Goal: Task Accomplishment & Management: Complete application form

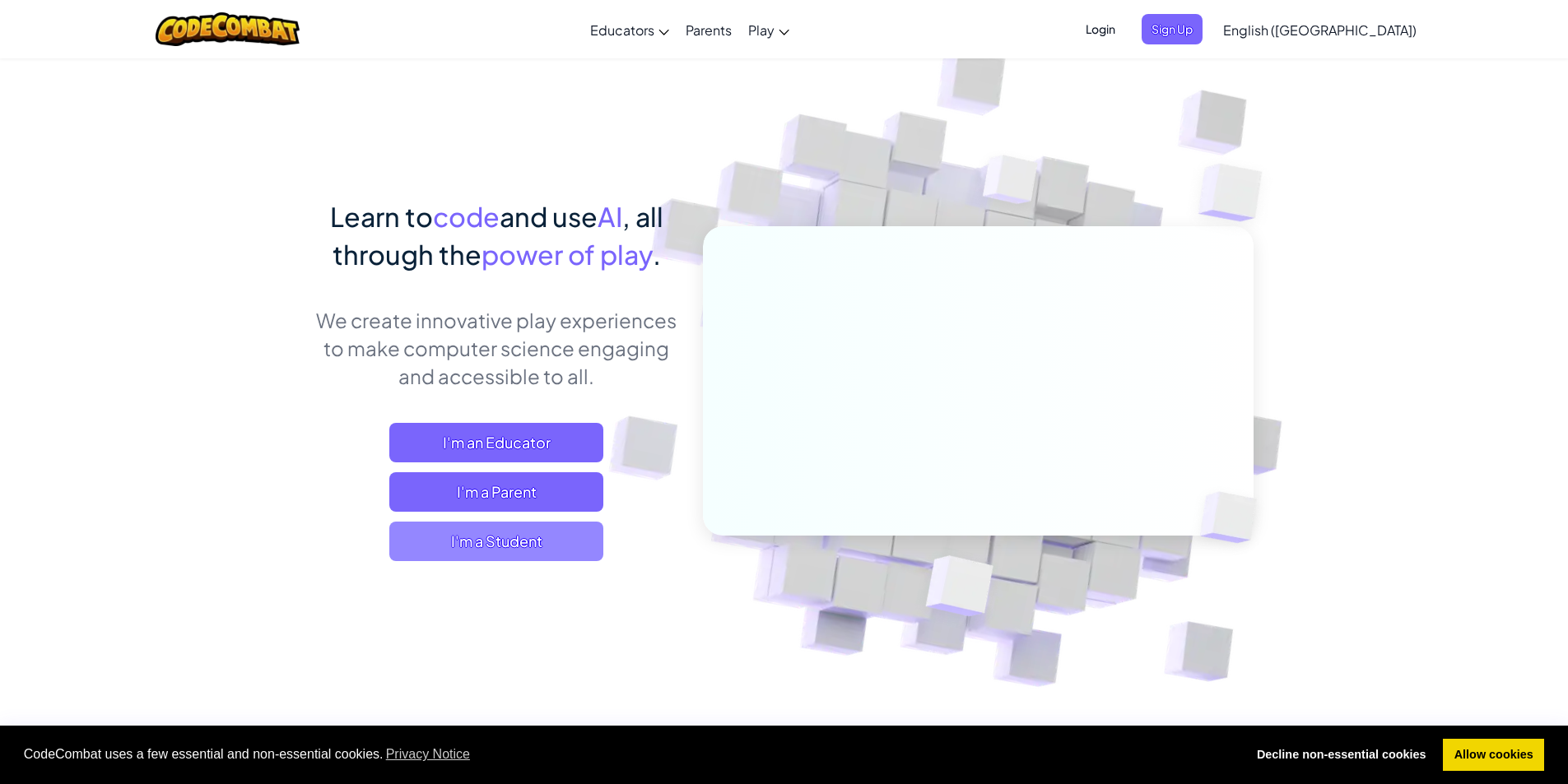
click at [519, 544] on span "I'm a Student" at bounding box center [496, 542] width 214 height 40
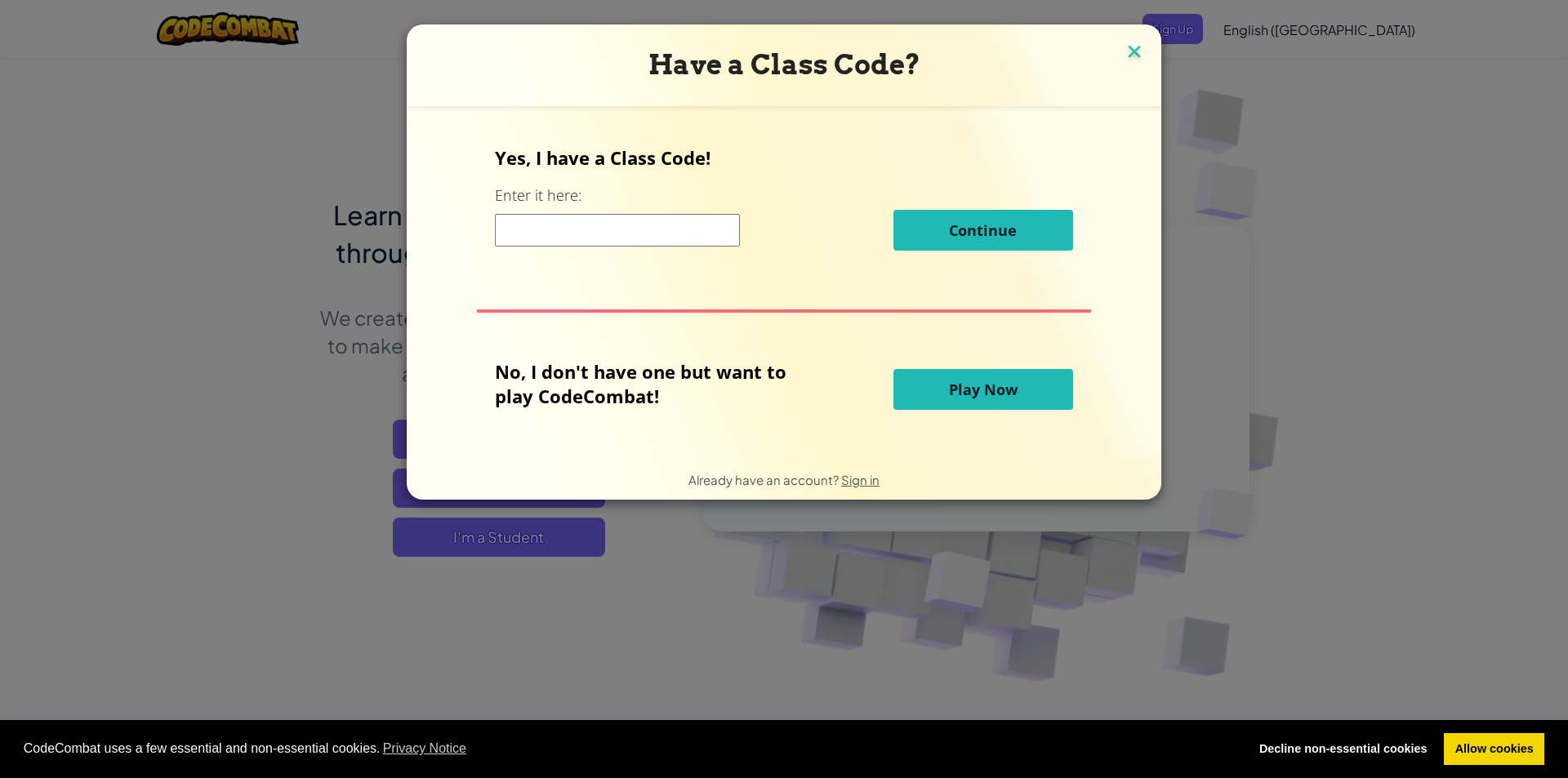
click at [1128, 57] on img at bounding box center [1135, 53] width 21 height 24
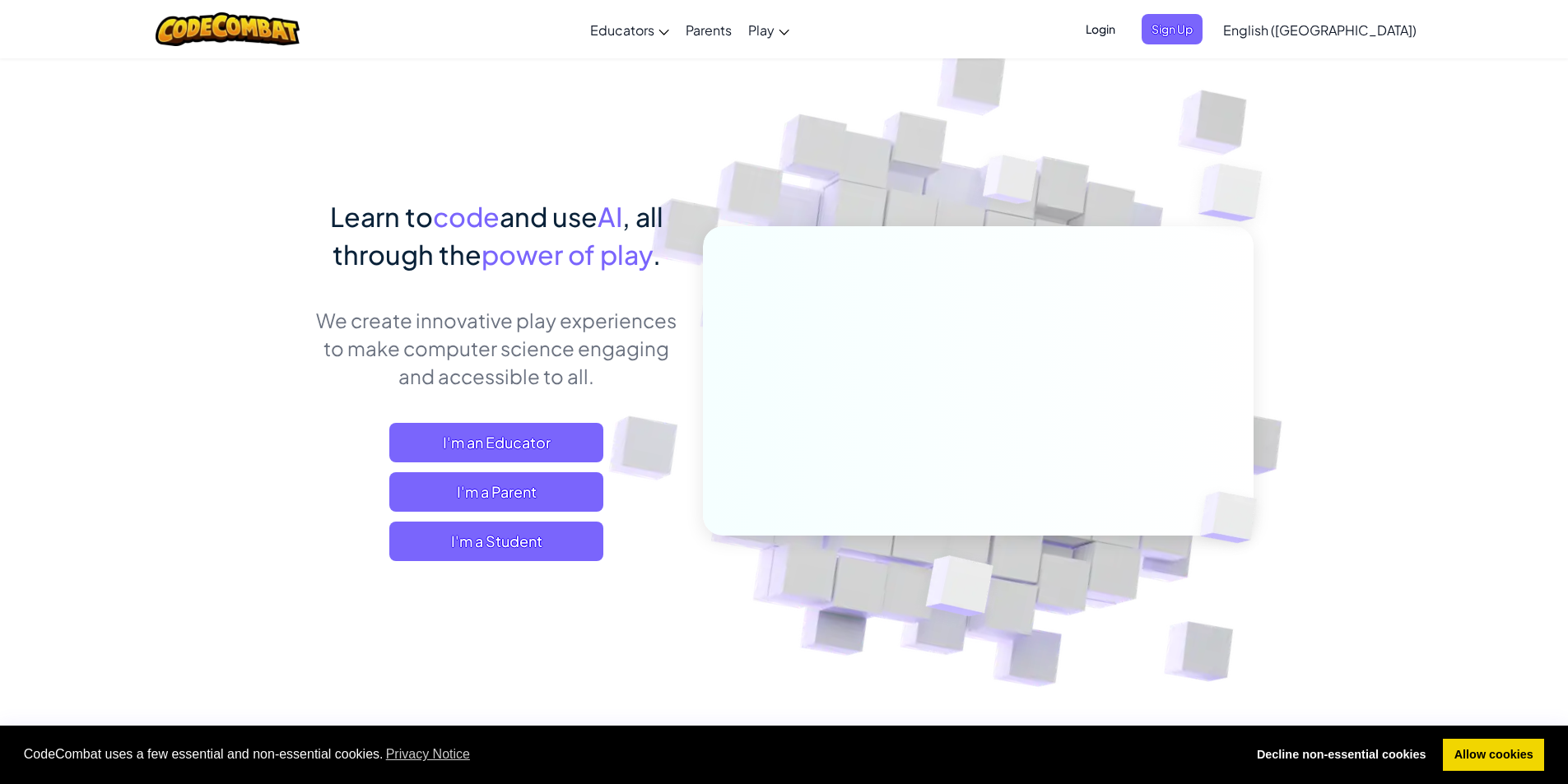
click at [1125, 24] on span "Login" at bounding box center [1100, 30] width 49 height 31
